Goal: Check status: Check status

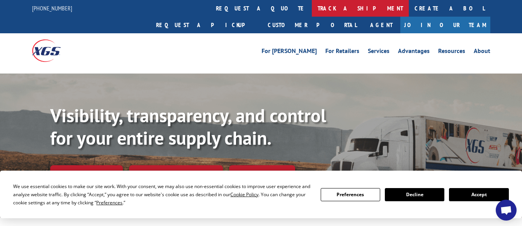
click at [312, 10] on link "track a shipment" at bounding box center [360, 8] width 97 height 17
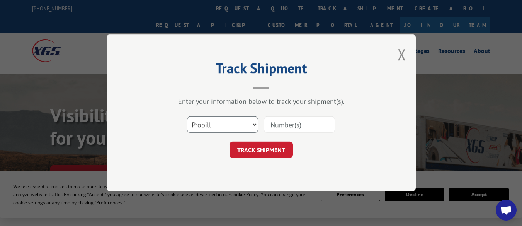
click at [245, 126] on select "Select category... Probill BOL PO" at bounding box center [222, 125] width 71 height 16
click at [247, 125] on select "Select category... Probill BOL PO" at bounding box center [222, 125] width 71 height 16
click at [223, 185] on div "Track Shipment Enter your information below to track your shipment(s). Select c…" at bounding box center [261, 112] width 309 height 156
click at [246, 124] on select "Select category... Probill BOL PO" at bounding box center [222, 125] width 71 height 16
select select "po"
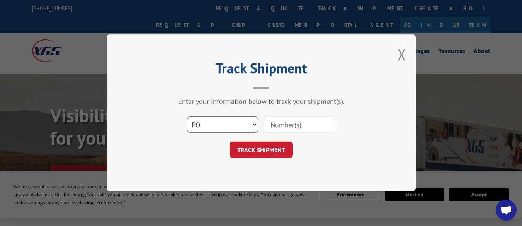
click at [187, 117] on select "Select category... Probill BOL PO" at bounding box center [222, 125] width 71 height 16
click at [306, 127] on input at bounding box center [299, 125] width 71 height 16
type input "096948"
click at [287, 155] on button "TRACK SHIPMENT" at bounding box center [261, 150] width 63 height 16
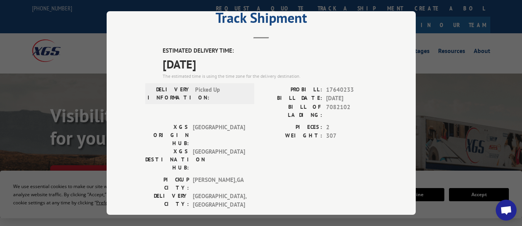
scroll to position [24, 0]
